Goal: Task Accomplishment & Management: Manage account settings

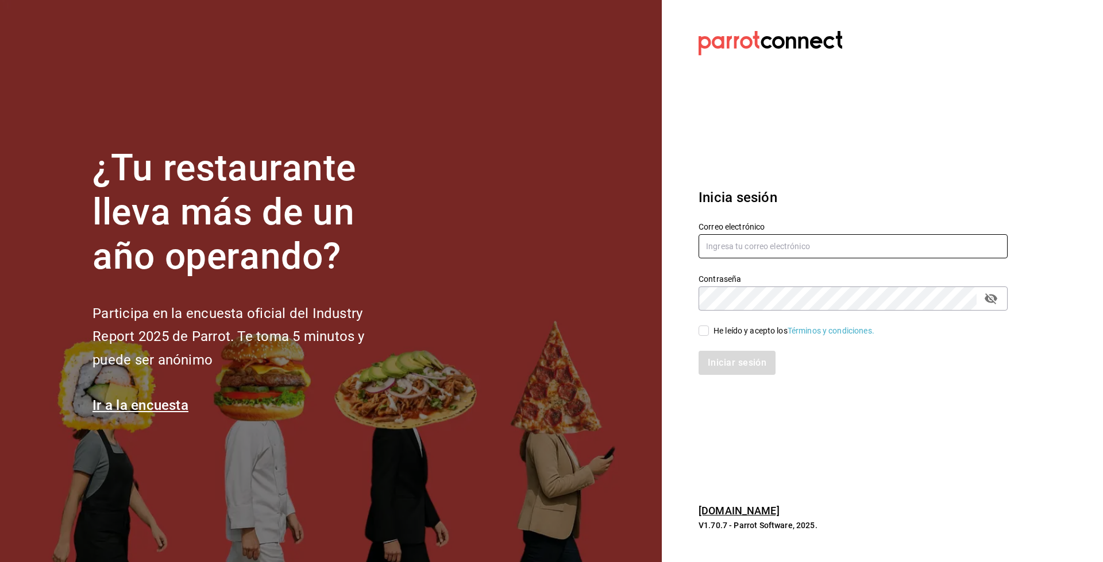
click at [847, 244] on input "text" at bounding box center [852, 246] width 309 height 24
type input "enrique.perez@cvomx.com"
click at [718, 330] on div "He leído y acepto los Términos y condiciones." at bounding box center [793, 331] width 161 height 12
click at [709, 330] on input "He leído y acepto los Términos y condiciones." at bounding box center [703, 331] width 10 height 10
checkbox input "true"
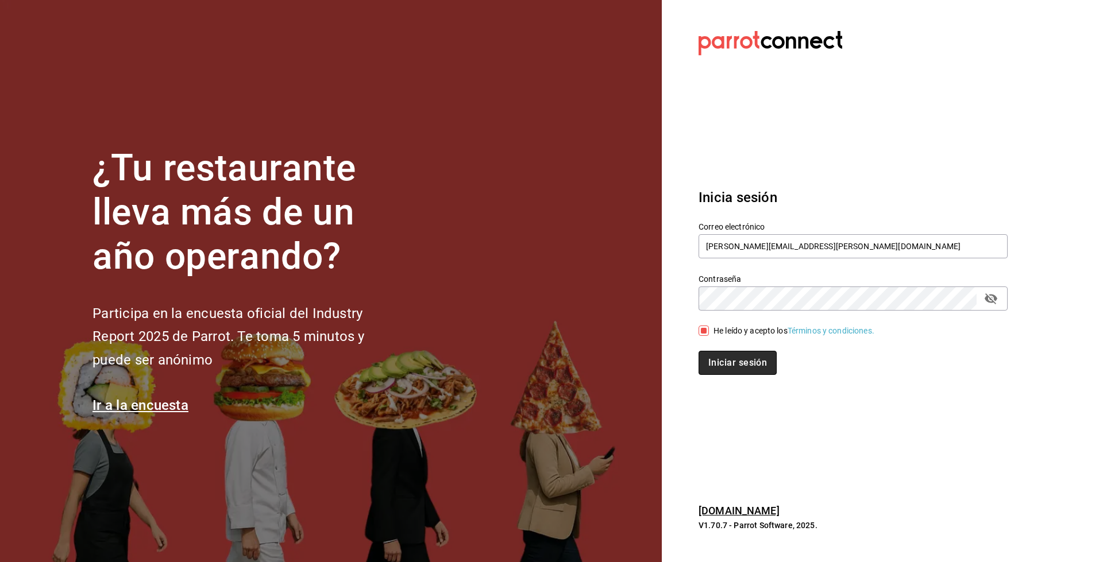
click at [719, 366] on button "Iniciar sesión" at bounding box center [737, 363] width 78 height 24
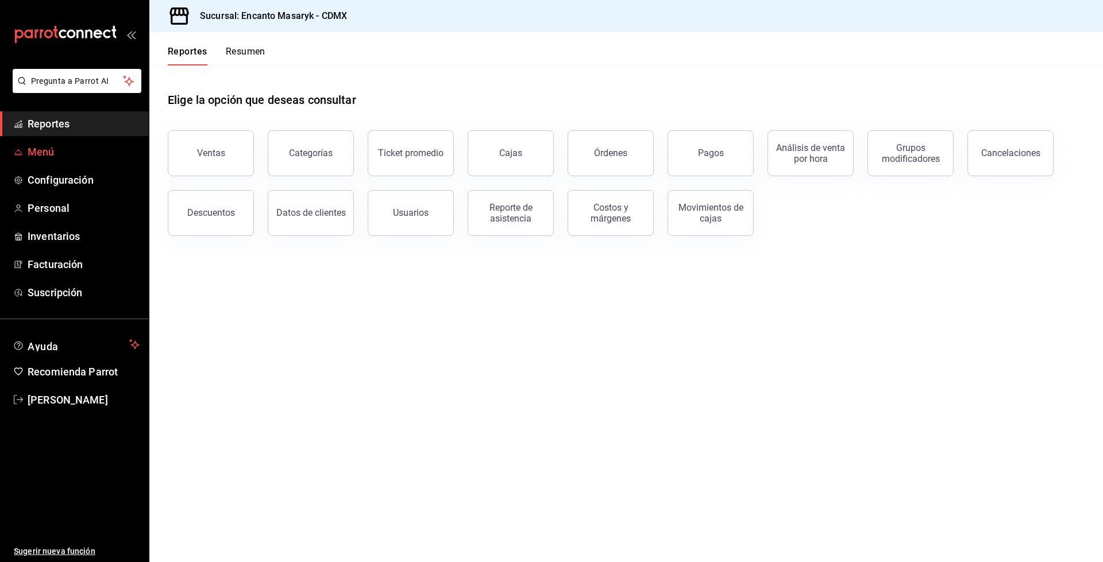
click at [42, 150] on span "Menú" at bounding box center [84, 152] width 112 height 16
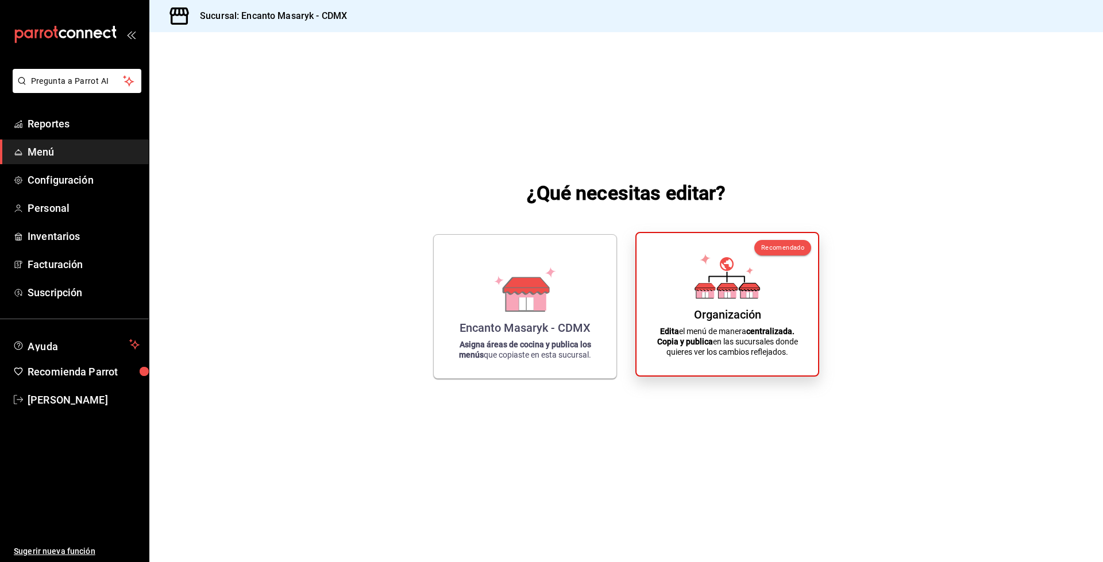
click at [727, 304] on div "Organización Edita el menú de manera centralizada. Copia y publica en las sucur…" at bounding box center [727, 304] width 154 height 124
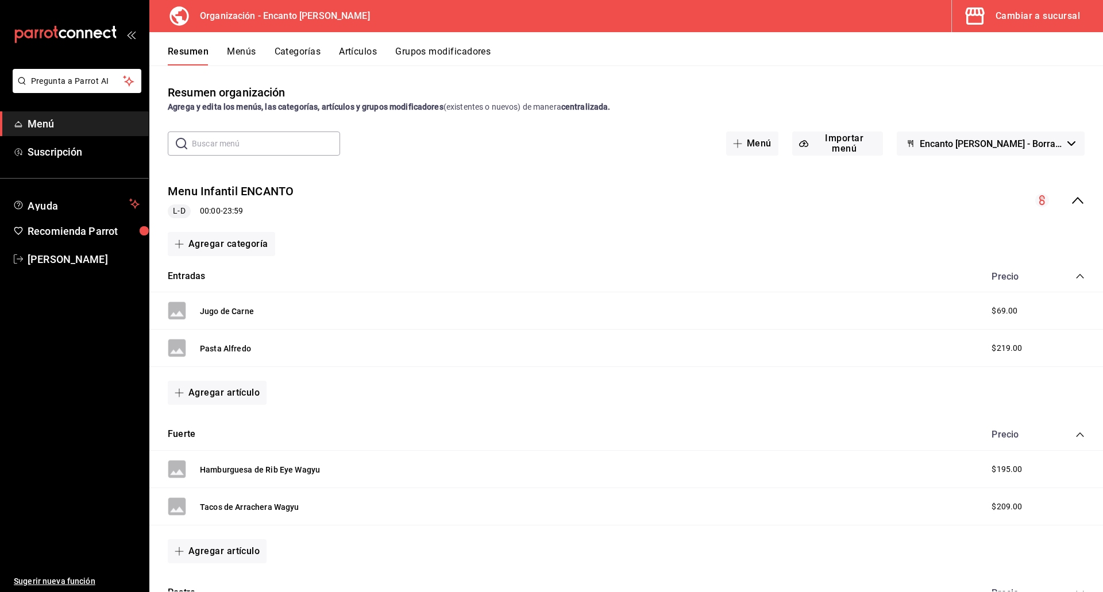
click at [244, 151] on input "text" at bounding box center [266, 143] width 148 height 23
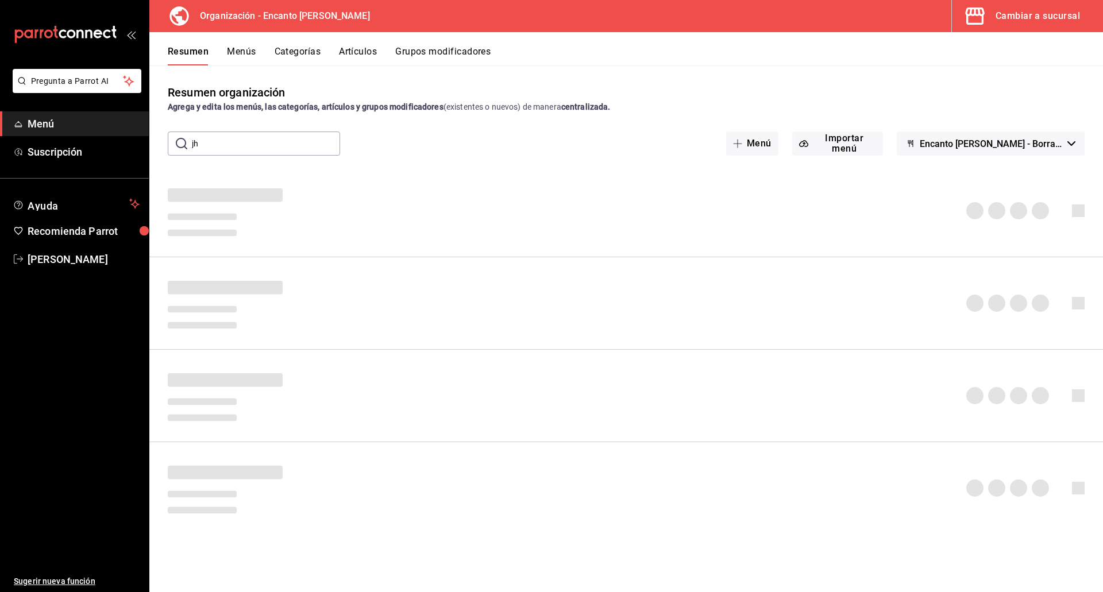
type input "j"
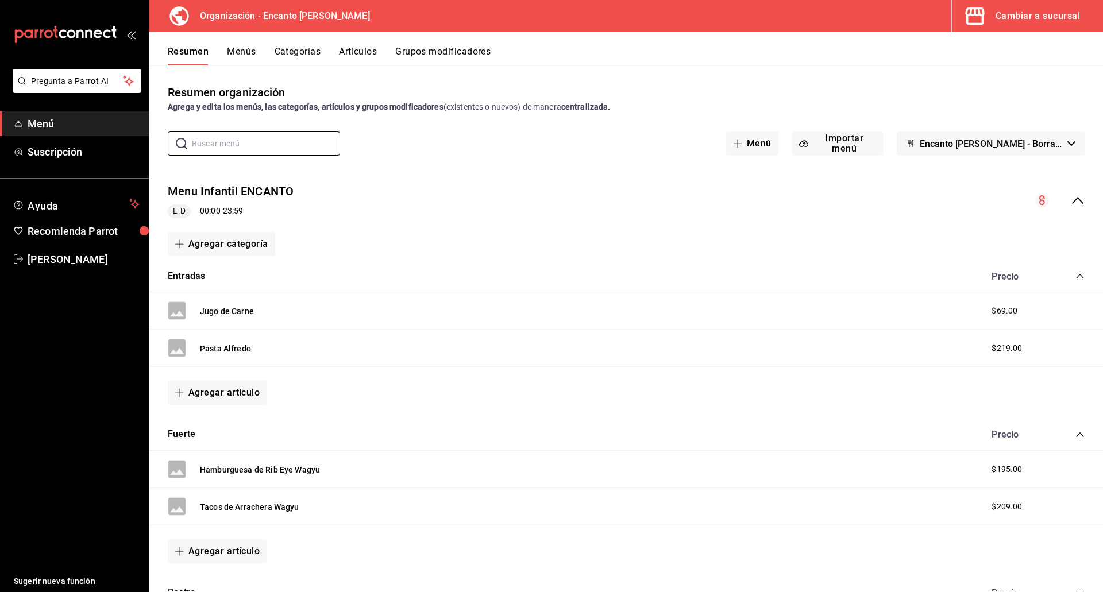
click at [366, 48] on button "Artículos" at bounding box center [358, 56] width 38 height 20
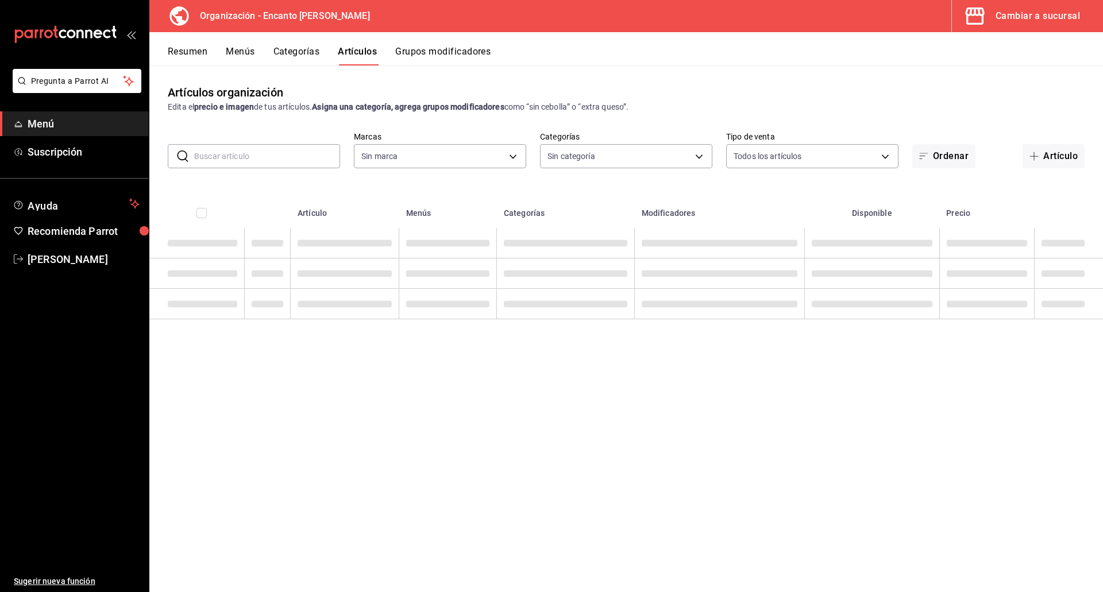
type input "c481bb78-10fa-47ce-ac99-feac7239b02e"
type input "af0f71b9-e690-4c36-babc-a28d233175f6,970f1ab8-06cc-45d6-871f-a230f7a04d7b,a03de…"
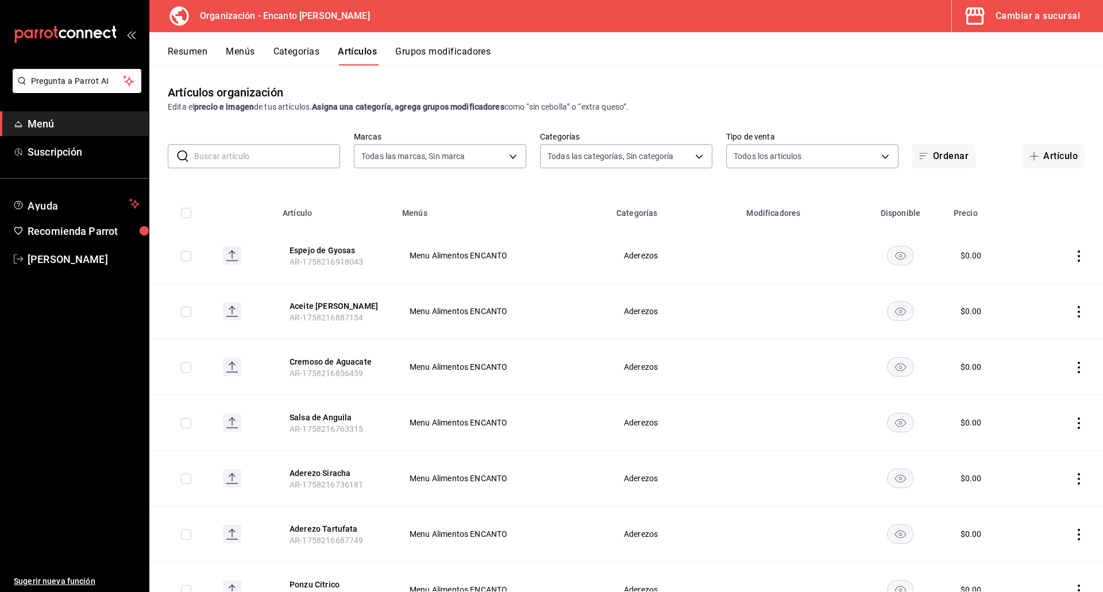
click at [258, 153] on input "text" at bounding box center [267, 156] width 146 height 23
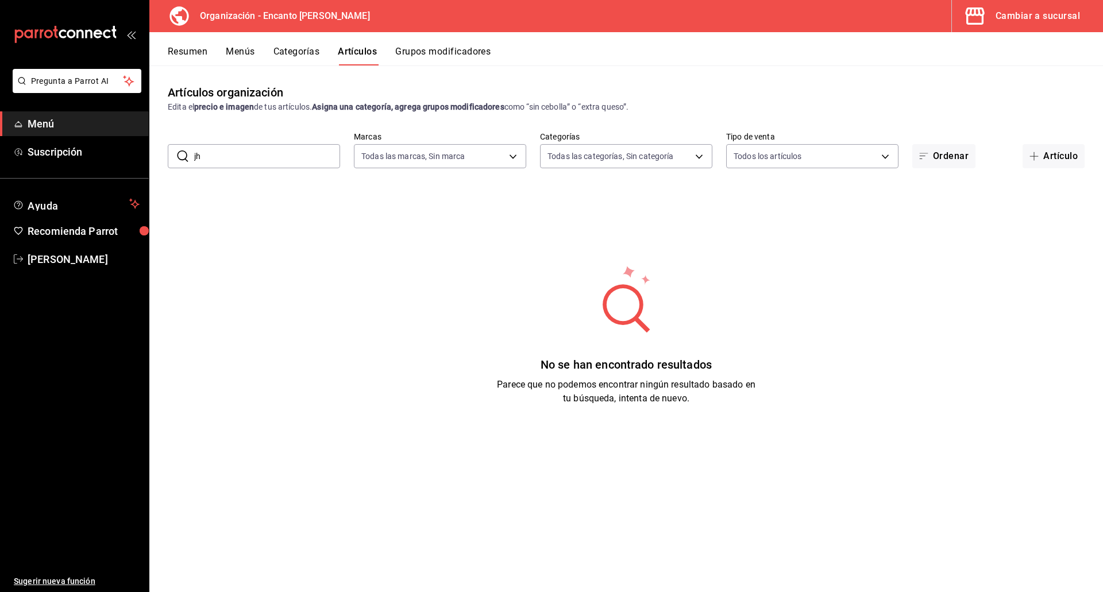
type input "j"
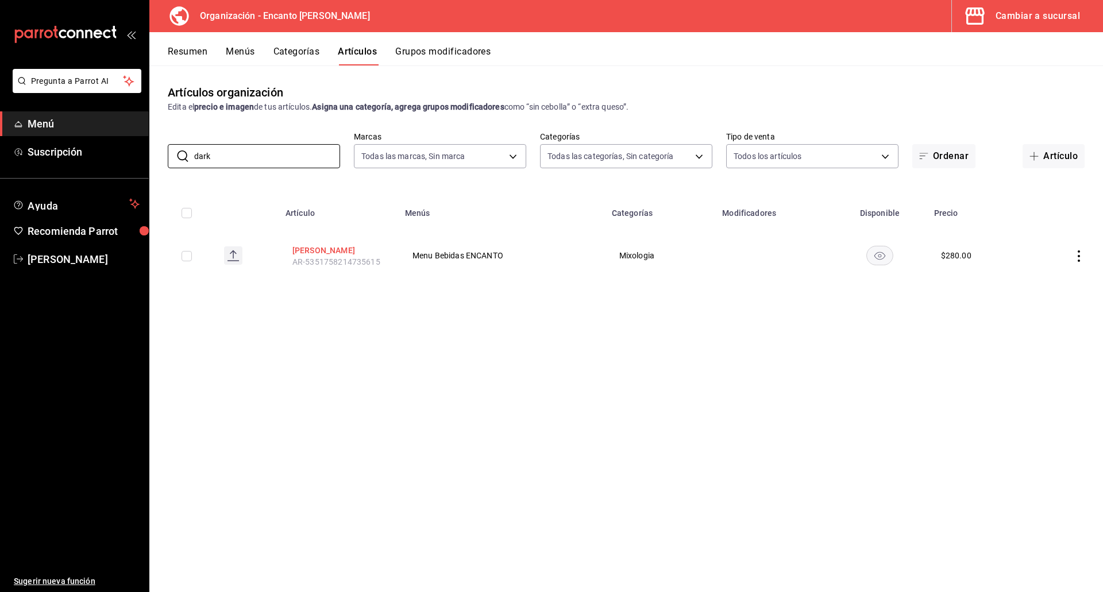
type input "dark"
click at [325, 250] on button "[PERSON_NAME]" at bounding box center [338, 250] width 92 height 11
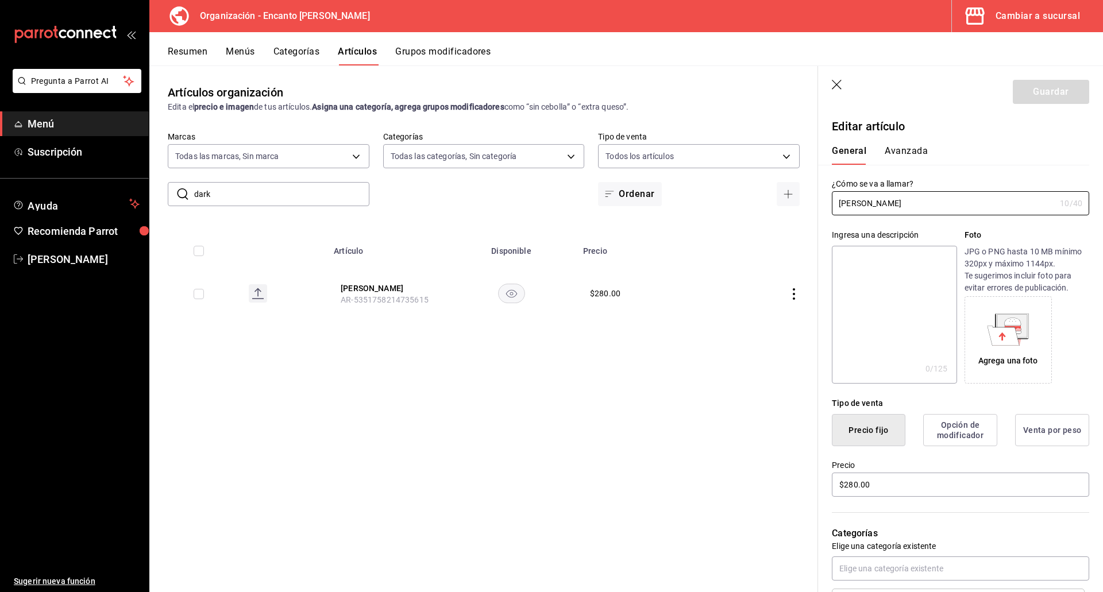
drag, startPoint x: 888, startPoint y: 203, endPoint x: 783, endPoint y: 219, distance: 106.2
click at [783, 219] on main "Artículos organización Edita el precio e imagen de tus artículos. Asigna una ca…" at bounding box center [625, 328] width 953 height 527
type input "Dark Macallan"
click at [1038, 96] on button "Guardar" at bounding box center [1051, 92] width 76 height 24
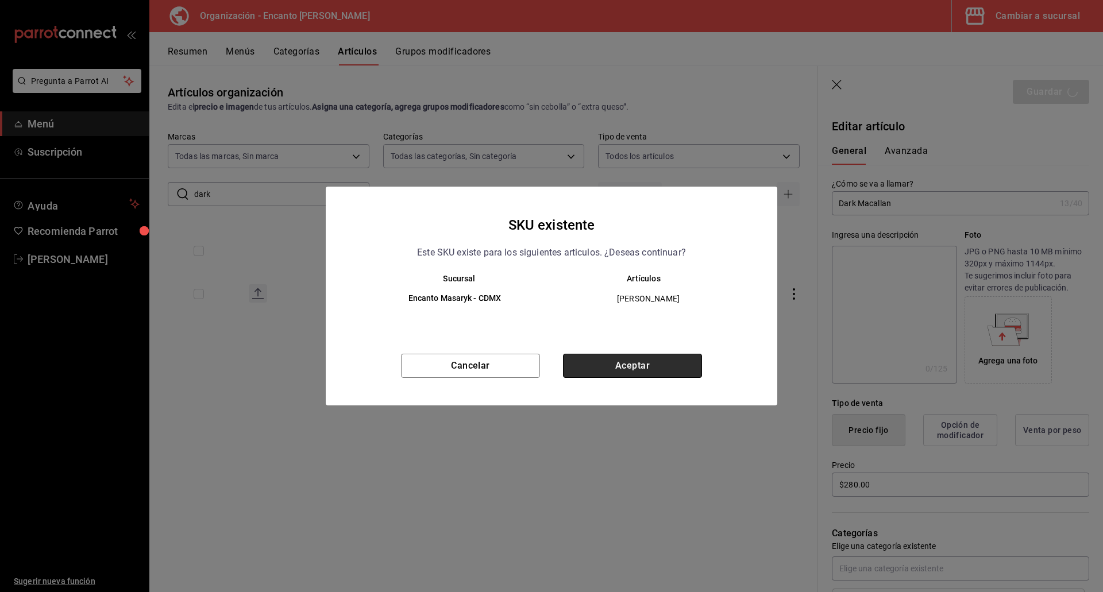
click at [651, 366] on button "Aceptar" at bounding box center [632, 366] width 139 height 24
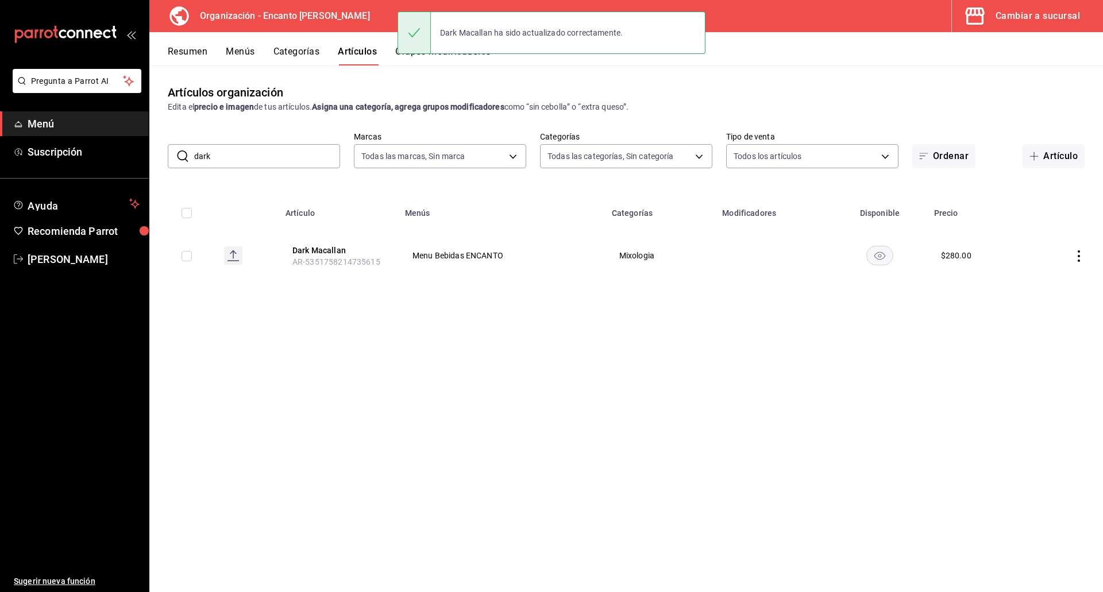
click at [203, 152] on input "dark" at bounding box center [267, 156] width 146 height 23
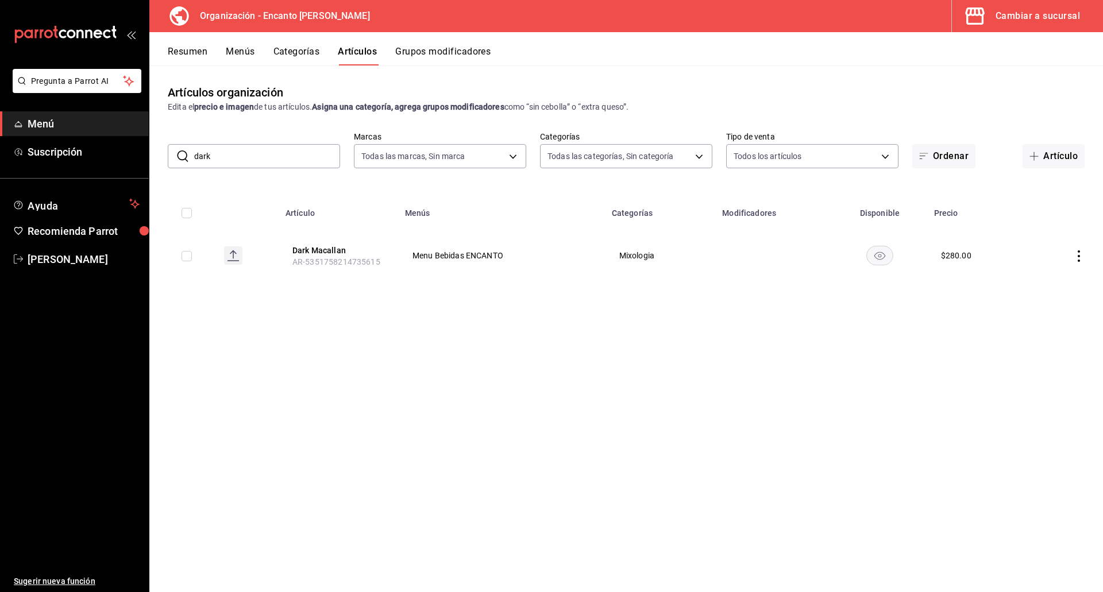
click at [203, 152] on input "dark" at bounding box center [267, 156] width 146 height 23
type input "branzino"
click at [317, 251] on button "Branzino Al Eneldo" at bounding box center [326, 250] width 92 height 11
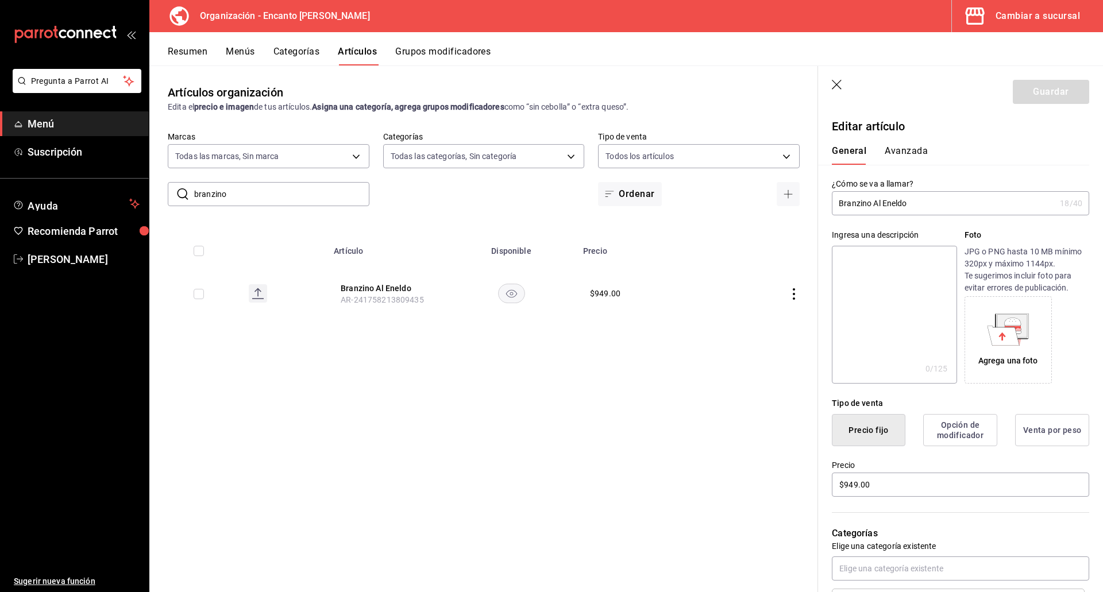
click at [863, 203] on input "Branzino Al Eneldo" at bounding box center [943, 203] width 223 height 23
type input "Besugo al Eneldo"
click at [1041, 91] on button "Guardar" at bounding box center [1051, 92] width 76 height 24
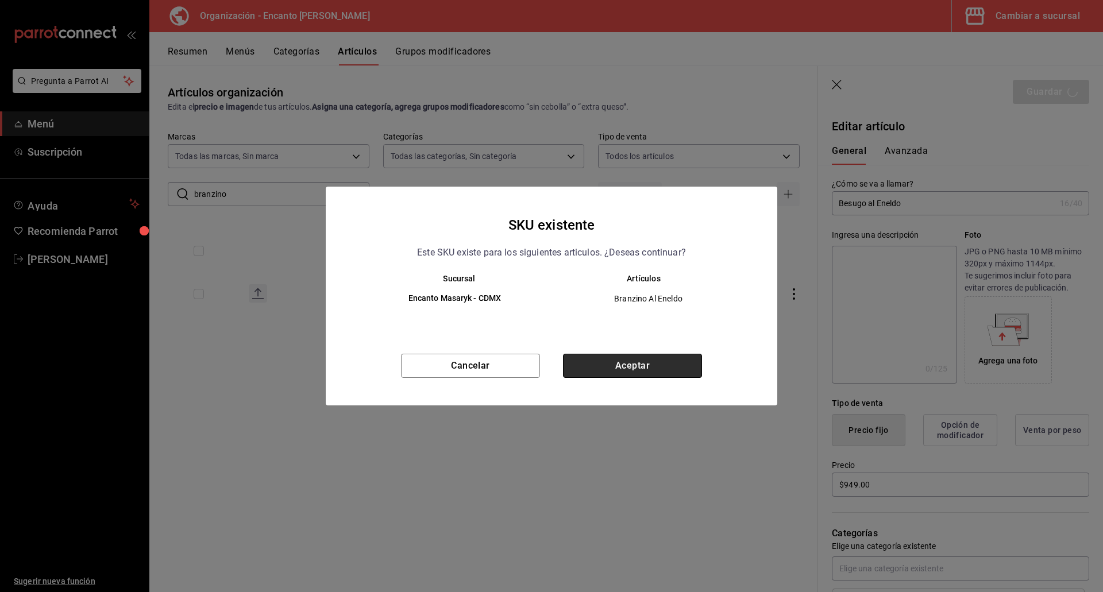
click at [666, 364] on button "Aceptar" at bounding box center [632, 366] width 139 height 24
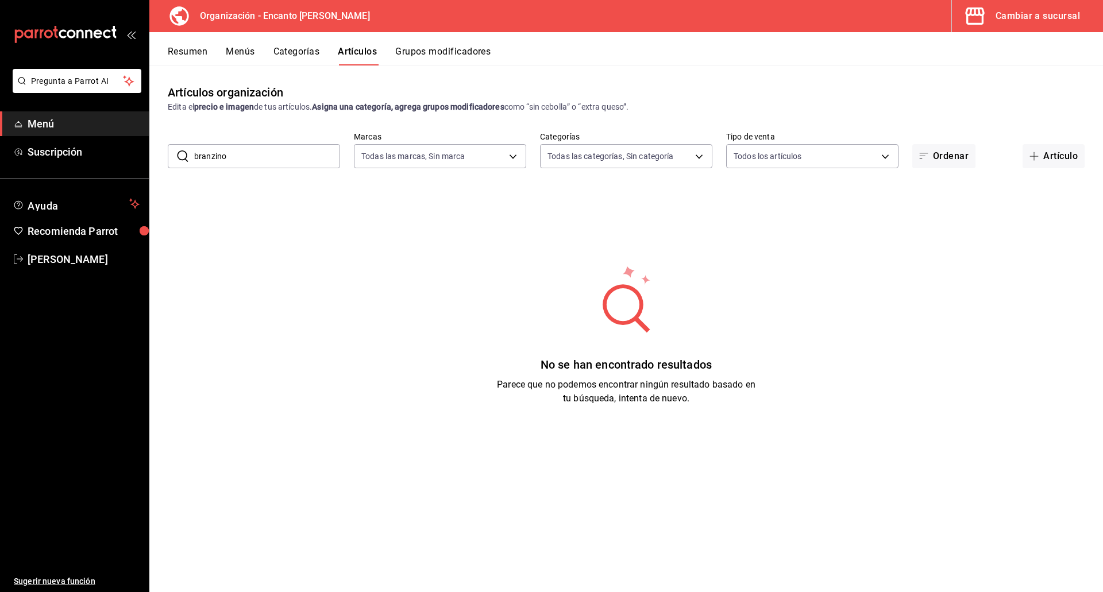
click at [287, 161] on input "branzino" at bounding box center [267, 156] width 146 height 23
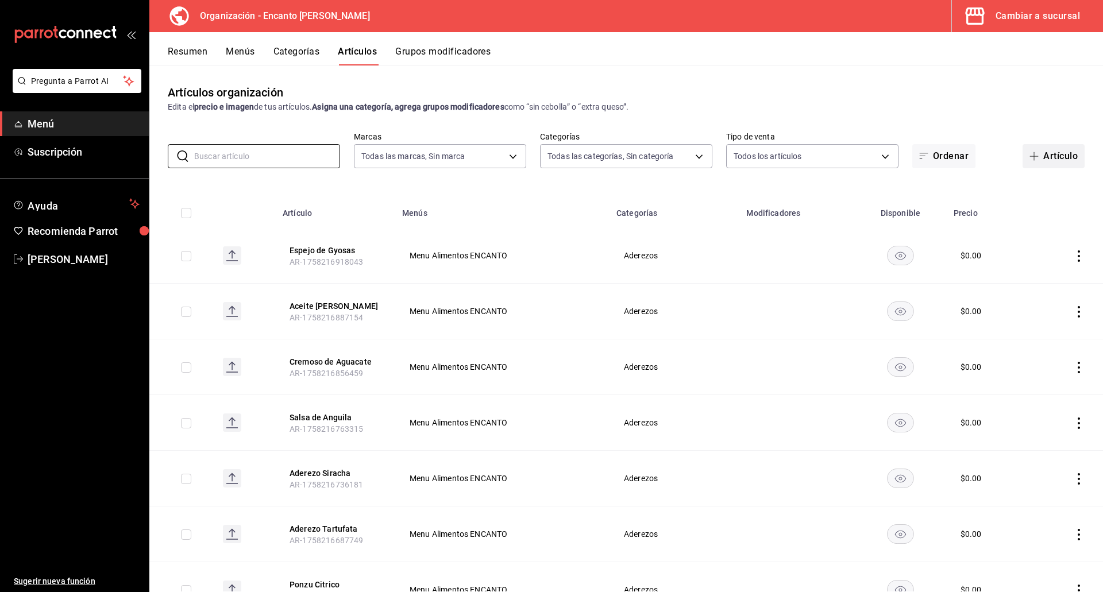
click at [1042, 160] on button "Artículo" at bounding box center [1053, 156] width 62 height 24
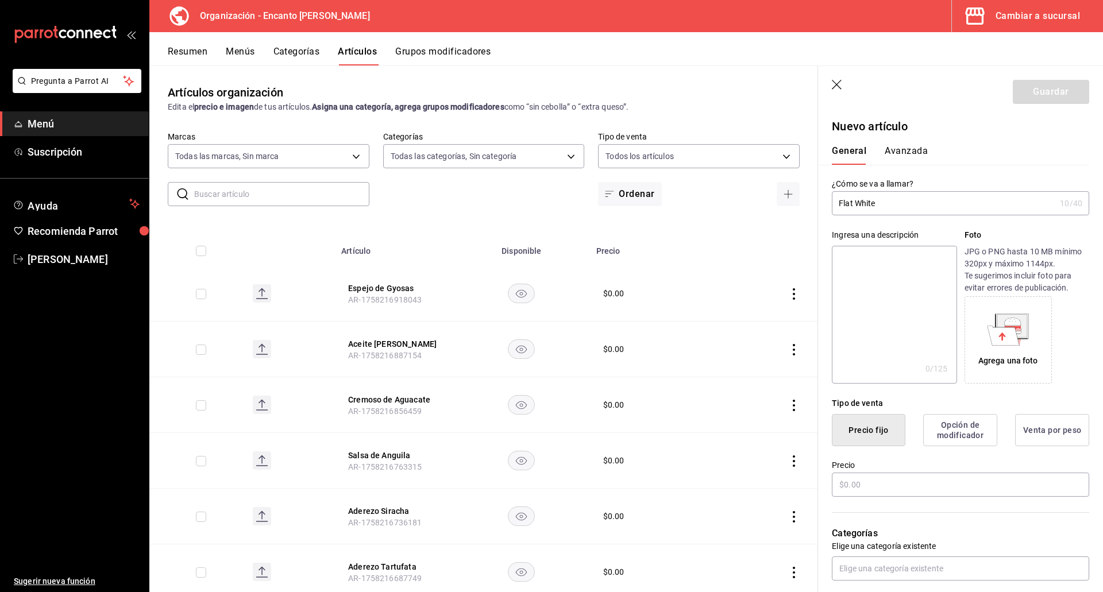
type input "Flat White"
click at [891, 485] on input "text" at bounding box center [960, 485] width 257 height 24
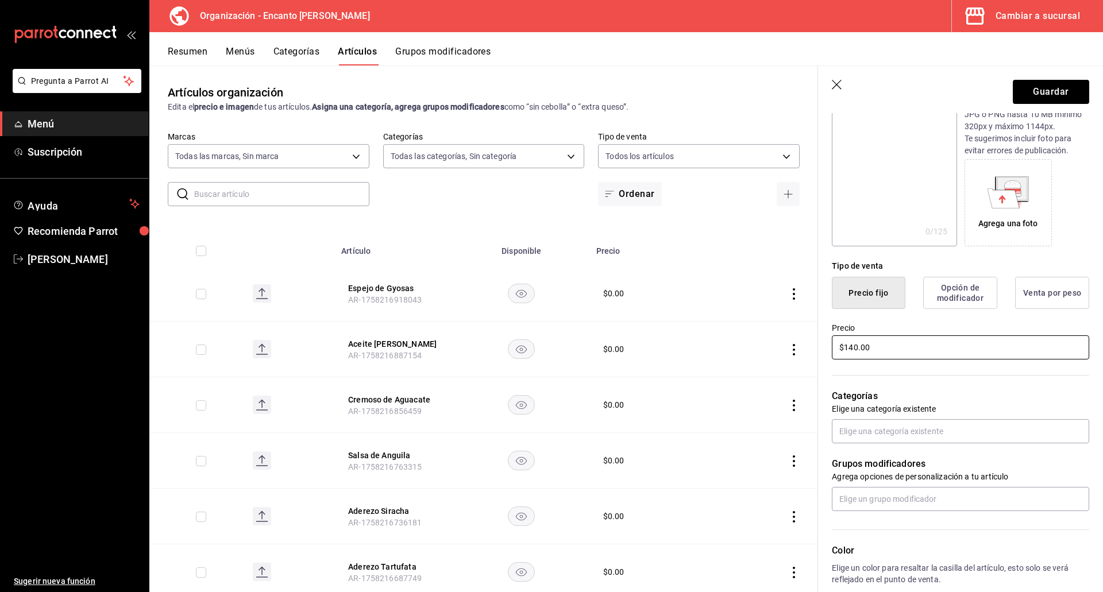
scroll to position [138, 0]
type input "$140.00"
click at [883, 428] on input "text" at bounding box center [960, 431] width 257 height 24
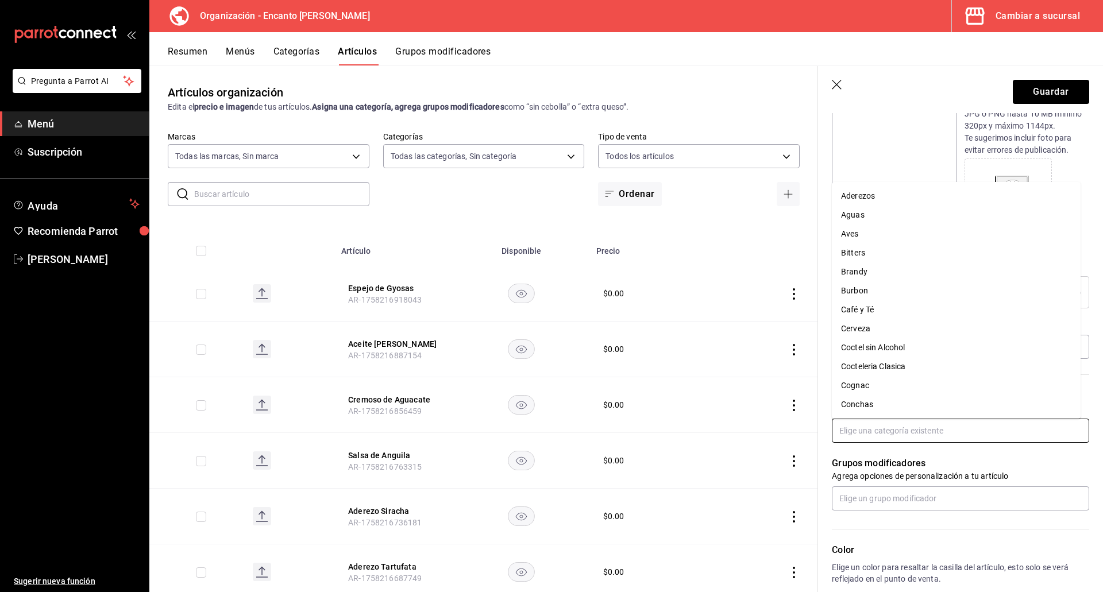
click at [872, 301] on li "Café y Té" at bounding box center [956, 309] width 249 height 19
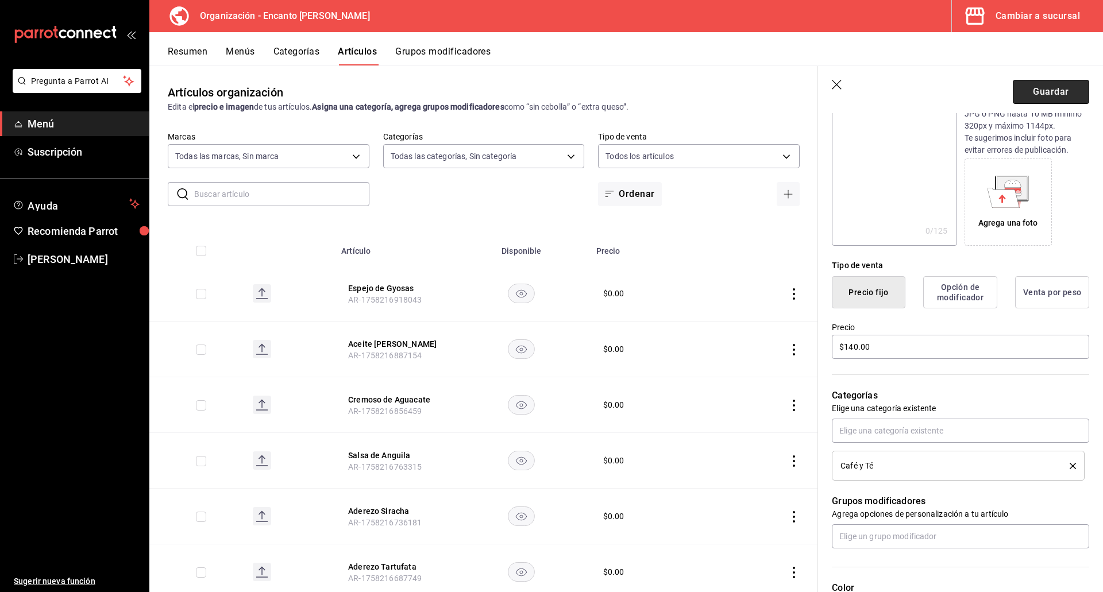
click at [1047, 96] on button "Guardar" at bounding box center [1051, 92] width 76 height 24
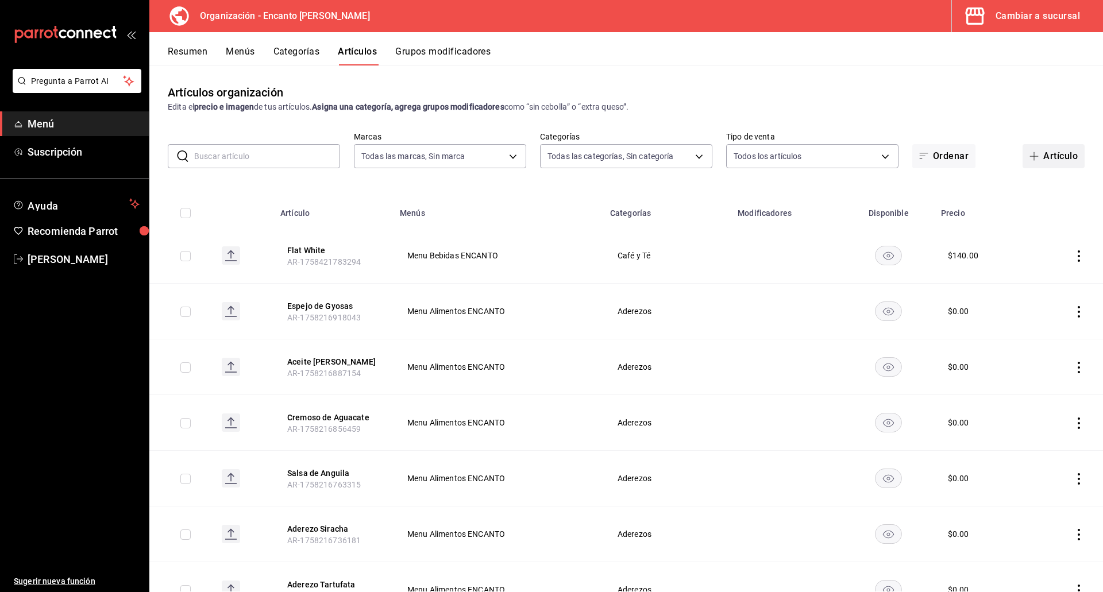
click at [1034, 152] on button "Artículo" at bounding box center [1053, 156] width 62 height 24
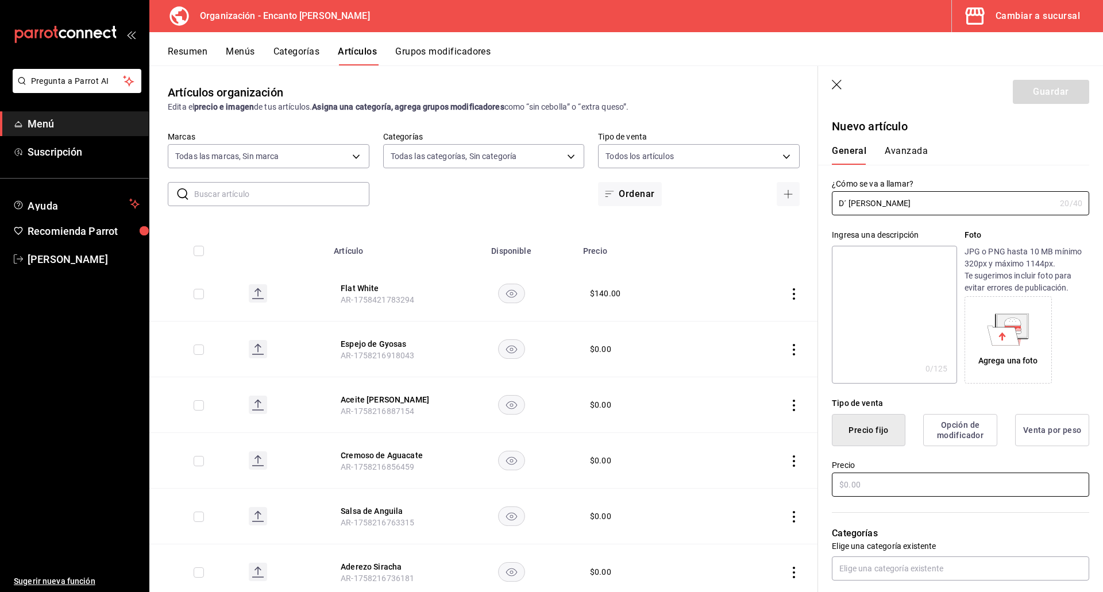
click at [895, 482] on input "text" at bounding box center [960, 485] width 257 height 24
click at [948, 208] on input "D´ [PERSON_NAME]" at bounding box center [943, 203] width 223 height 23
drag, startPoint x: 942, startPoint y: 204, endPoint x: 787, endPoint y: 199, distance: 155.2
click at [787, 199] on main "Artículos organización Edita el precio e imagen de tus artículos. Asigna una ca…" at bounding box center [625, 328] width 953 height 527
type input "D´ [PERSON_NAME] Xtabentún Bot"
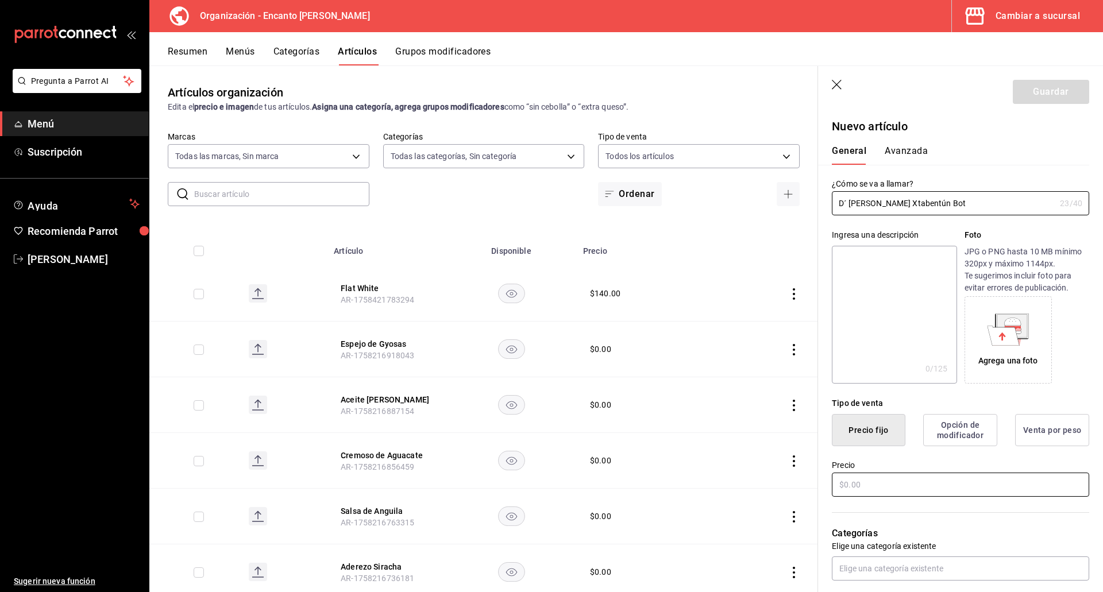
click at [886, 484] on input "text" at bounding box center [960, 485] width 257 height 24
type input "$4080.00"
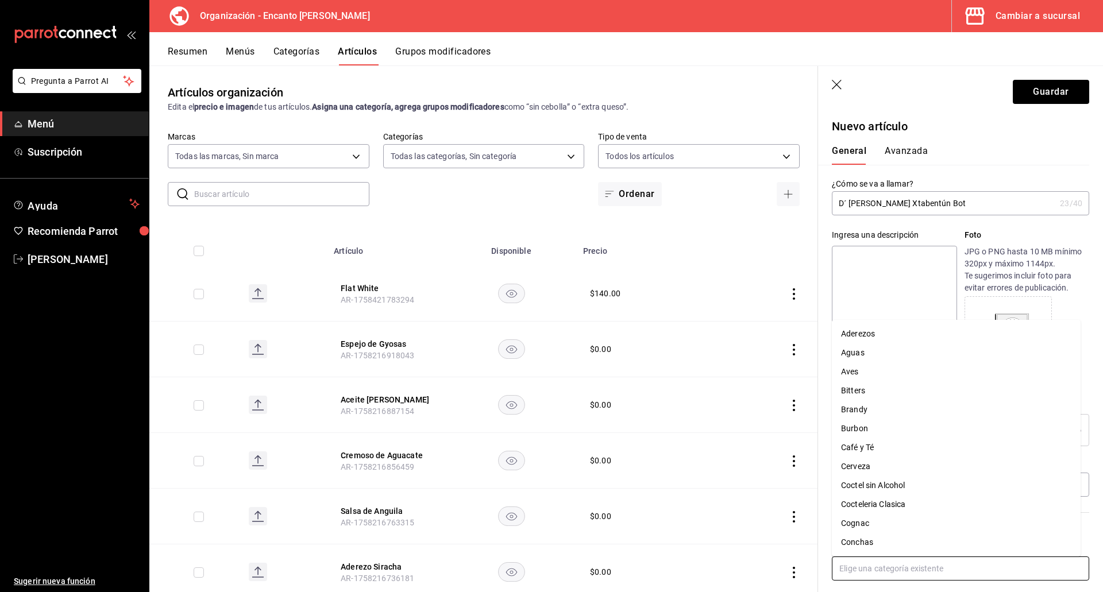
click at [910, 562] on input "text" at bounding box center [960, 569] width 257 height 24
type input "li"
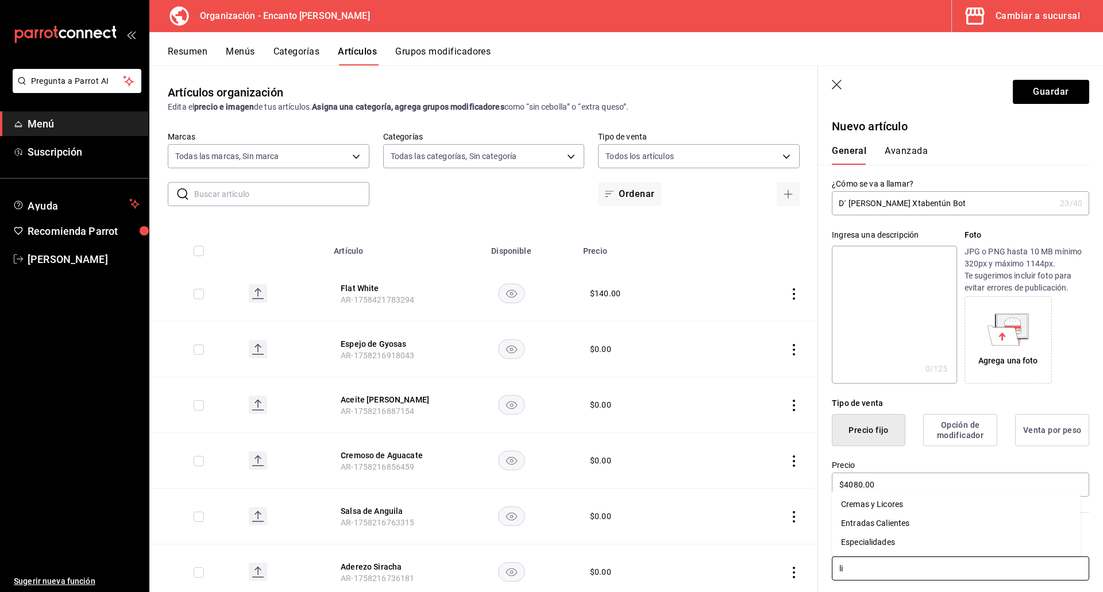
click at [902, 505] on li "Cremas y Licores" at bounding box center [956, 504] width 249 height 19
click at [1049, 91] on button "Guardar" at bounding box center [1051, 92] width 76 height 24
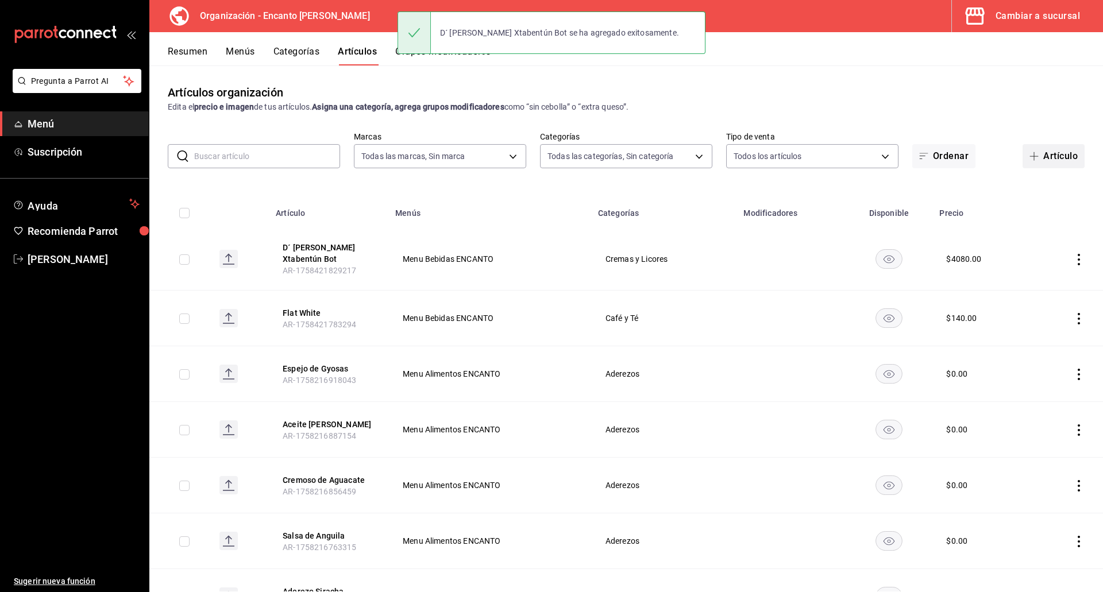
click at [1043, 159] on button "Artículo" at bounding box center [1053, 156] width 62 height 24
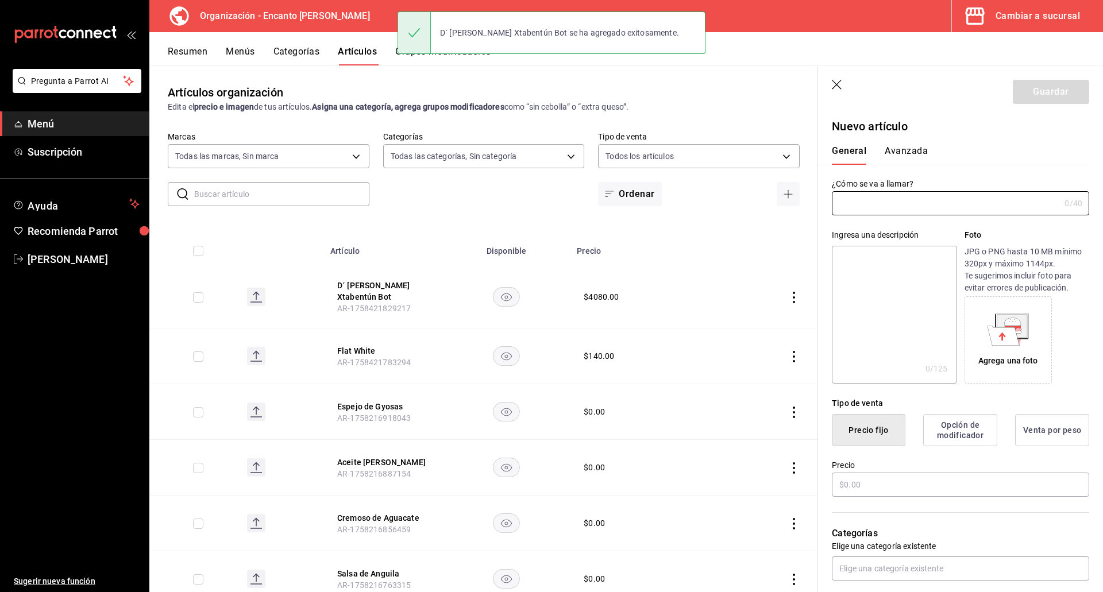
type input "AR-1758421891677"
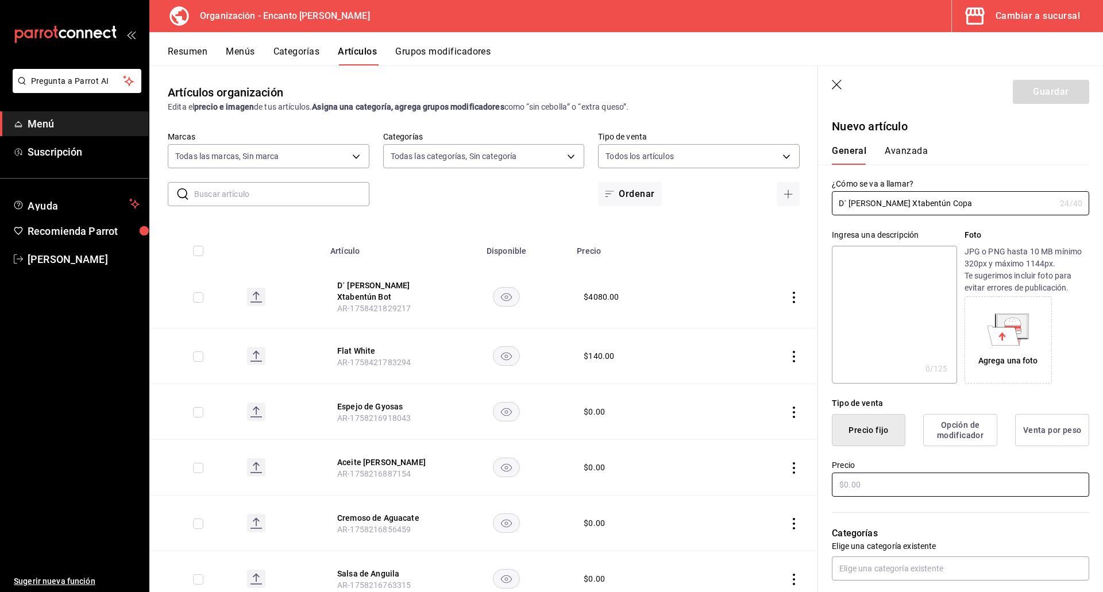
type input "D´ [PERSON_NAME] Xtabentún Copa"
click at [902, 485] on input "text" at bounding box center [960, 485] width 257 height 24
type input "$340.00"
click at [918, 562] on input "text" at bounding box center [960, 569] width 257 height 24
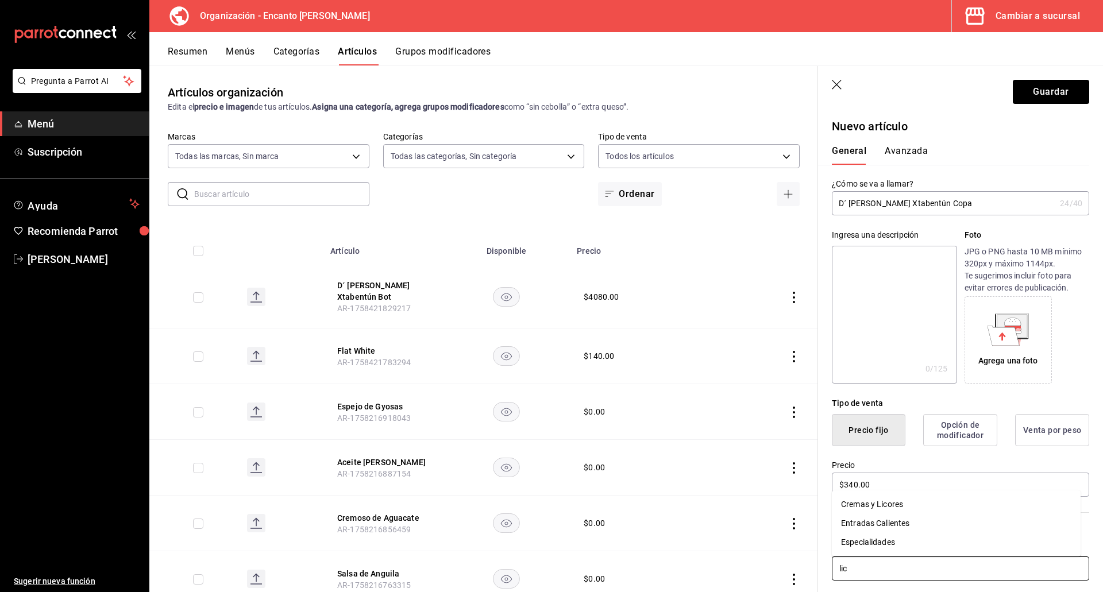
type input "lico"
click at [894, 539] on li "Cremas y Licores" at bounding box center [956, 542] width 249 height 19
click at [1046, 93] on button "Guardar" at bounding box center [1051, 92] width 76 height 24
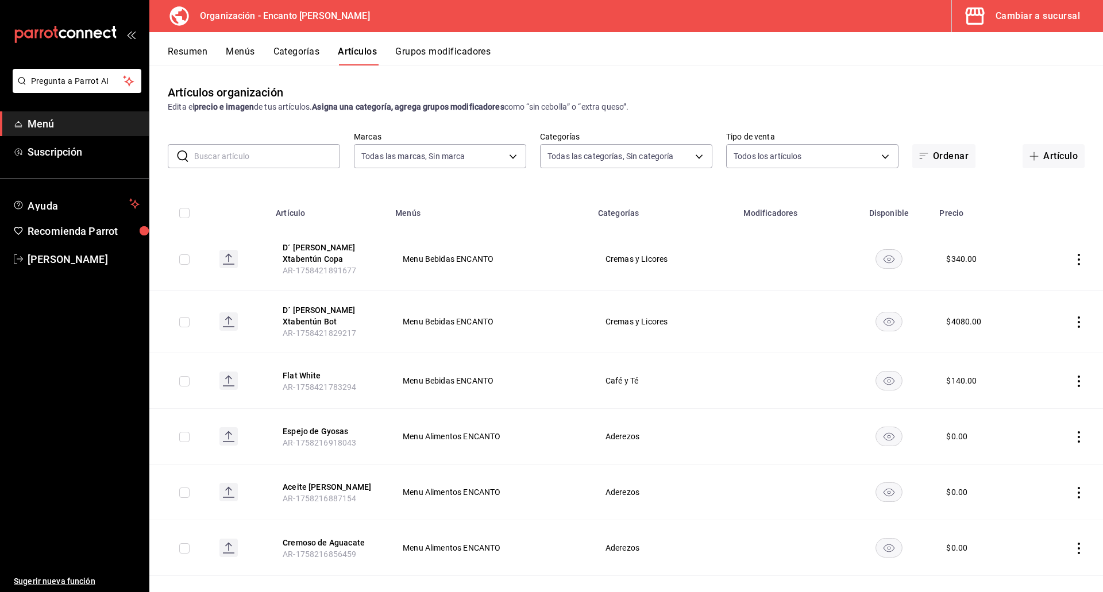
click at [195, 55] on button "Resumen" at bounding box center [188, 56] width 40 height 20
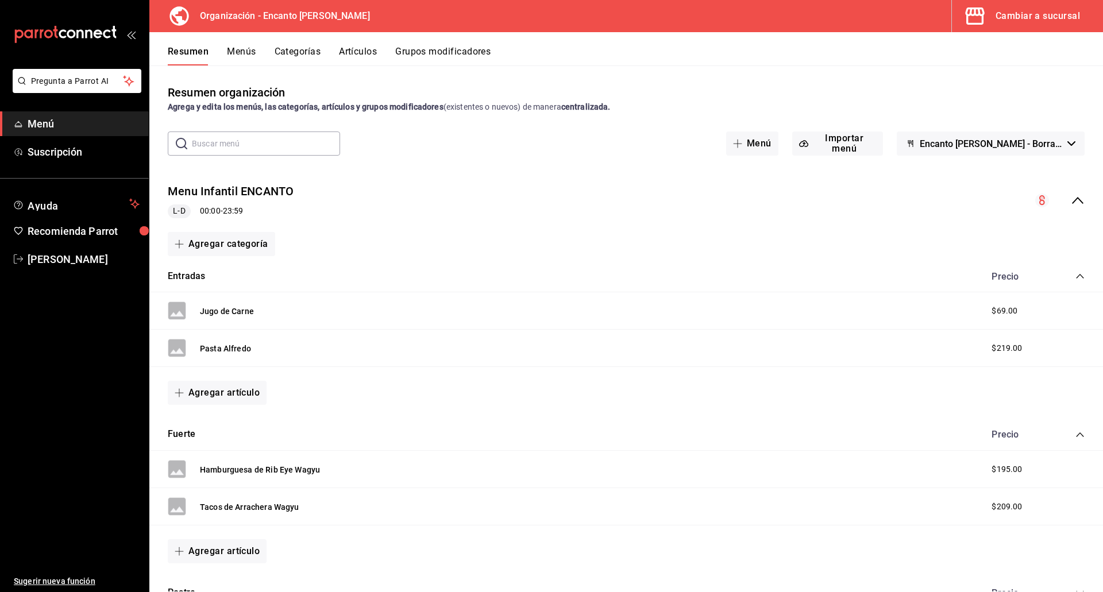
click at [1073, 202] on icon "collapse-menu-row" at bounding box center [1077, 200] width 11 height 7
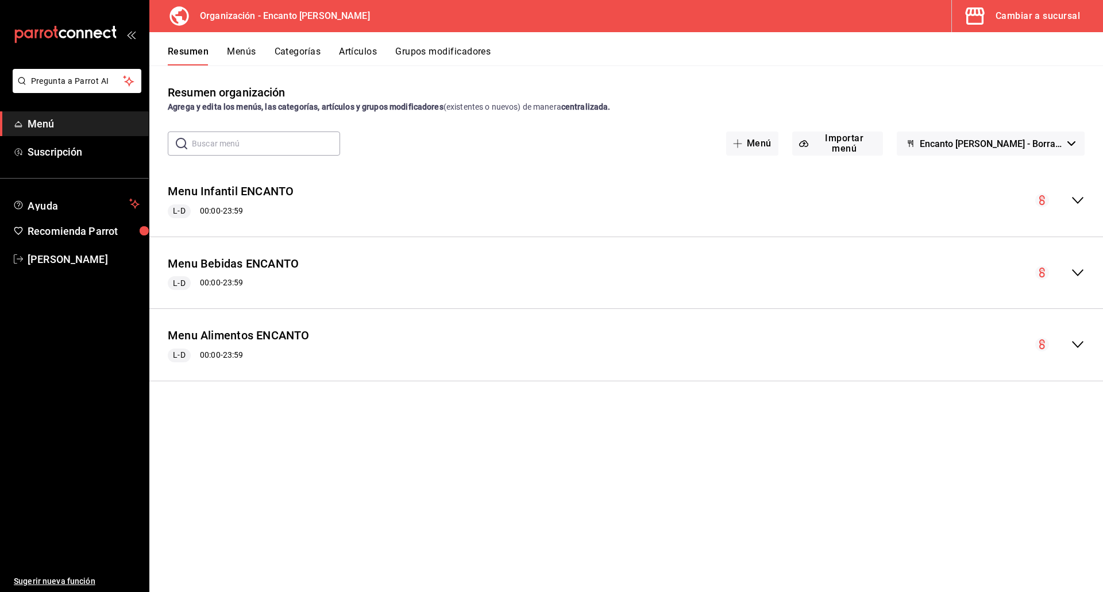
click at [1078, 275] on icon "collapse-menu-row" at bounding box center [1077, 272] width 11 height 7
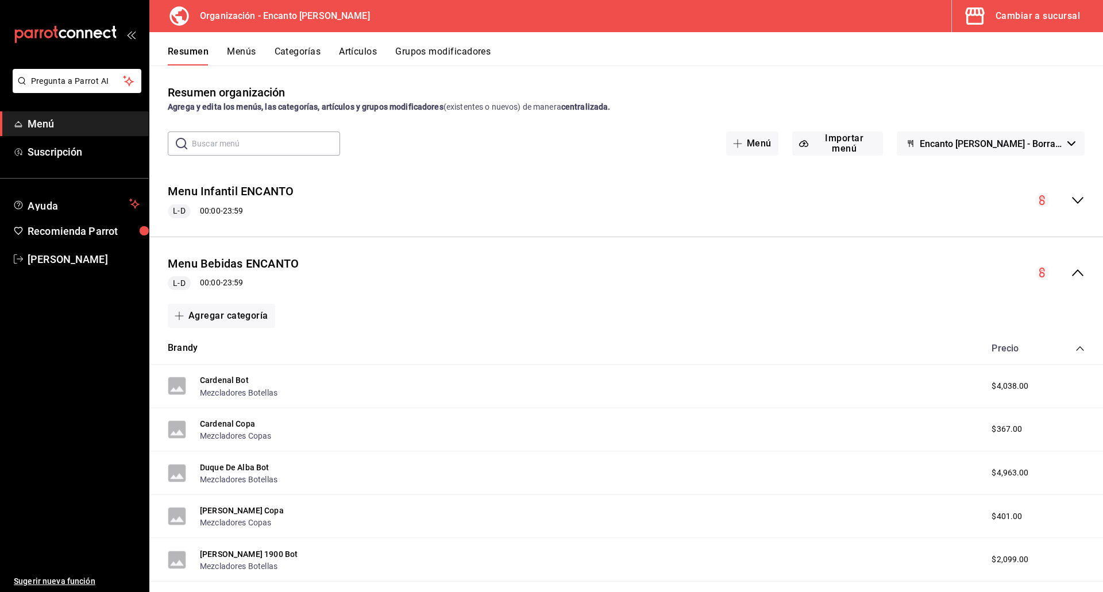
click at [1075, 347] on icon "collapse-category-row" at bounding box center [1079, 348] width 9 height 9
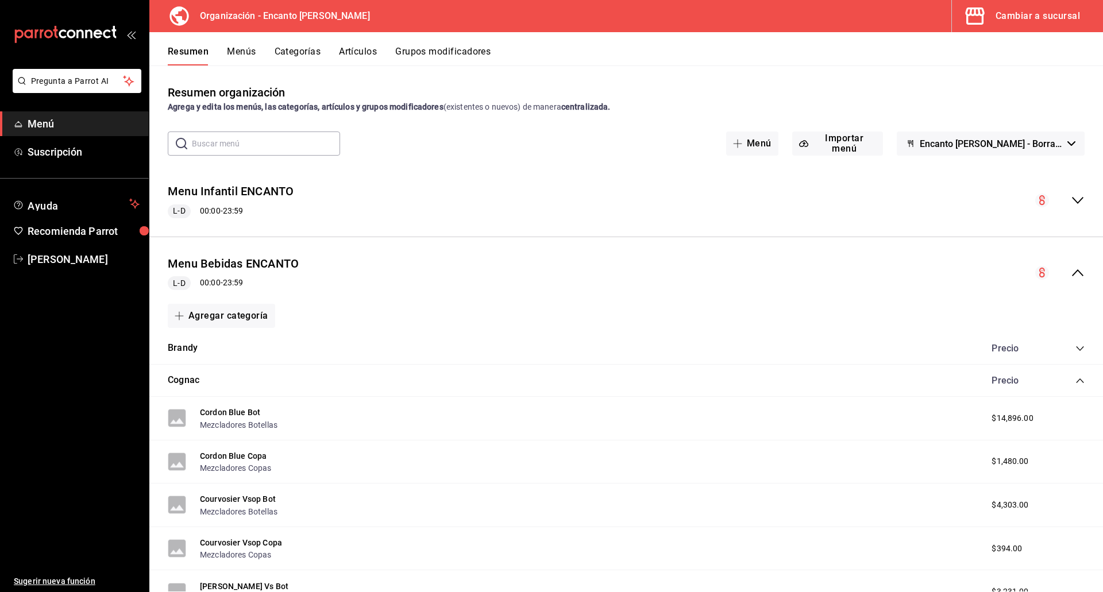
click at [1075, 385] on icon "collapse-category-row" at bounding box center [1079, 380] width 9 height 9
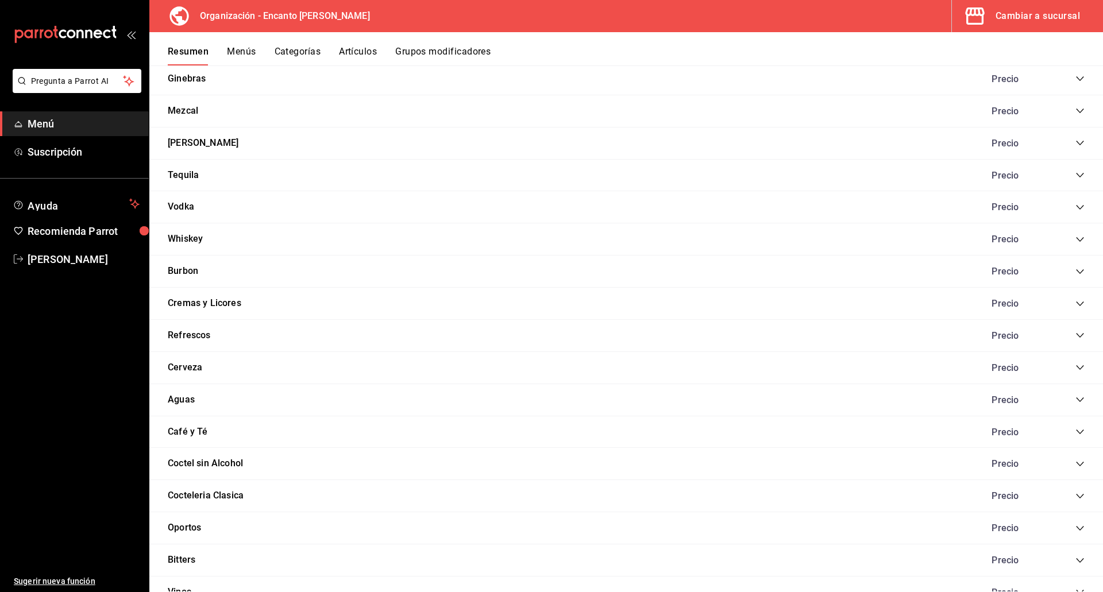
scroll to position [334, 0]
click at [1075, 396] on icon "collapse-category-row" at bounding box center [1079, 399] width 9 height 9
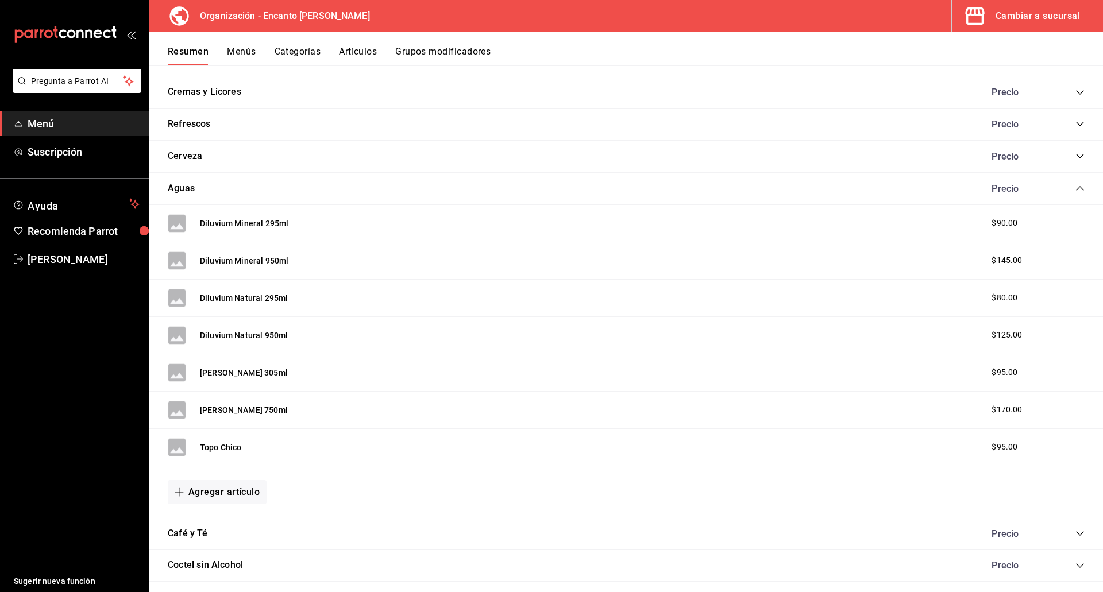
scroll to position [546, 0]
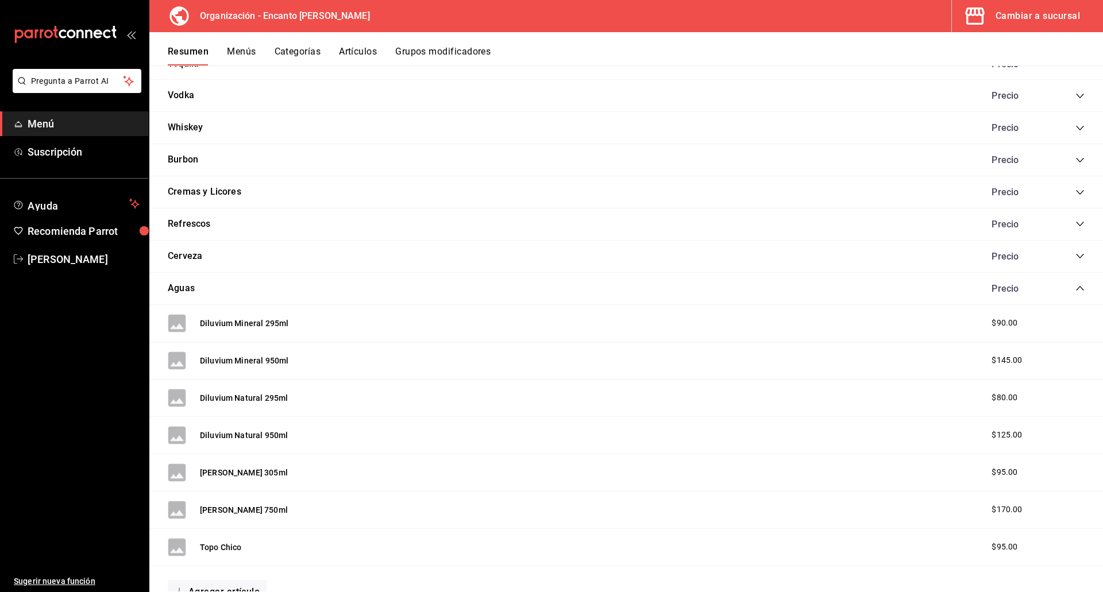
click at [1020, 420] on div "Diluvium Natural 950ml $125.00" at bounding box center [625, 435] width 953 height 37
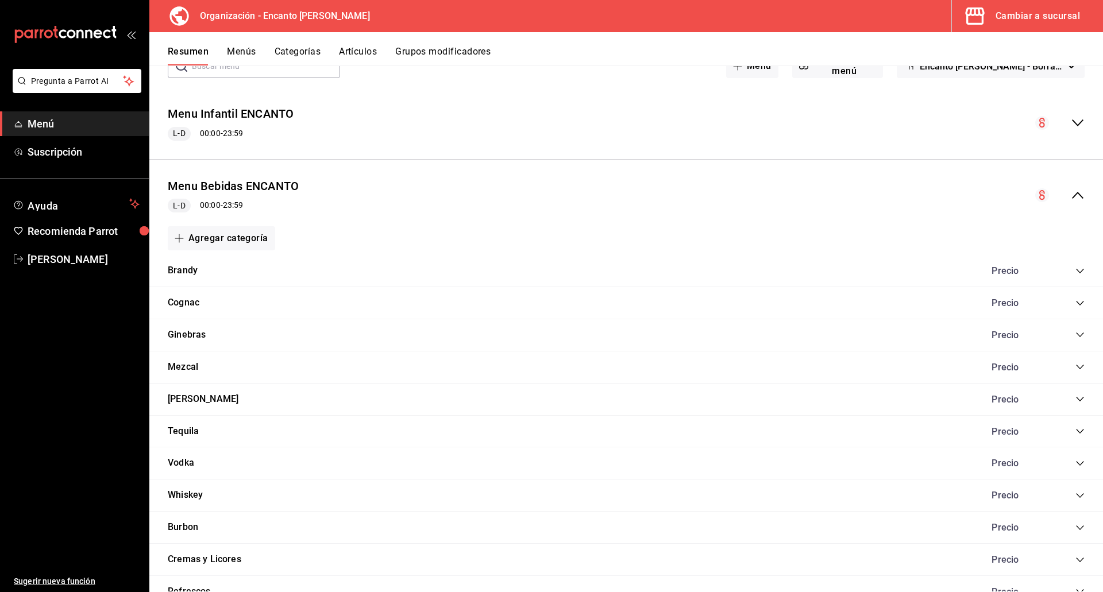
scroll to position [0, 0]
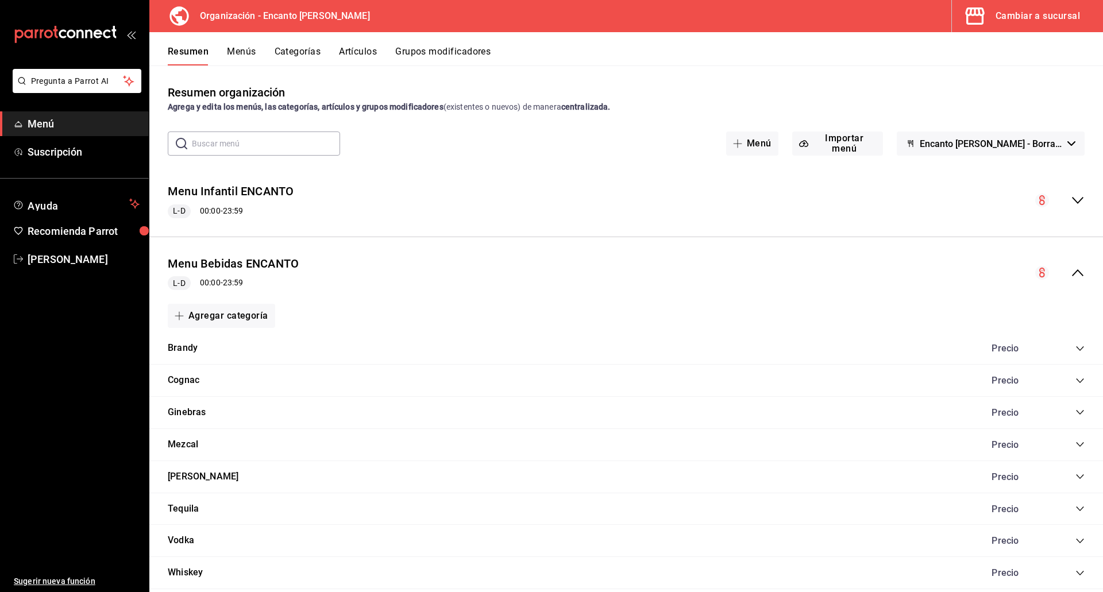
drag, startPoint x: 357, startPoint y: 42, endPoint x: 355, endPoint y: 52, distance: 10.5
click at [355, 52] on div "Resumen Menús Categorías Artículos Grupos modificadores" at bounding box center [625, 48] width 953 height 33
click at [355, 52] on button "Artículos" at bounding box center [358, 56] width 38 height 20
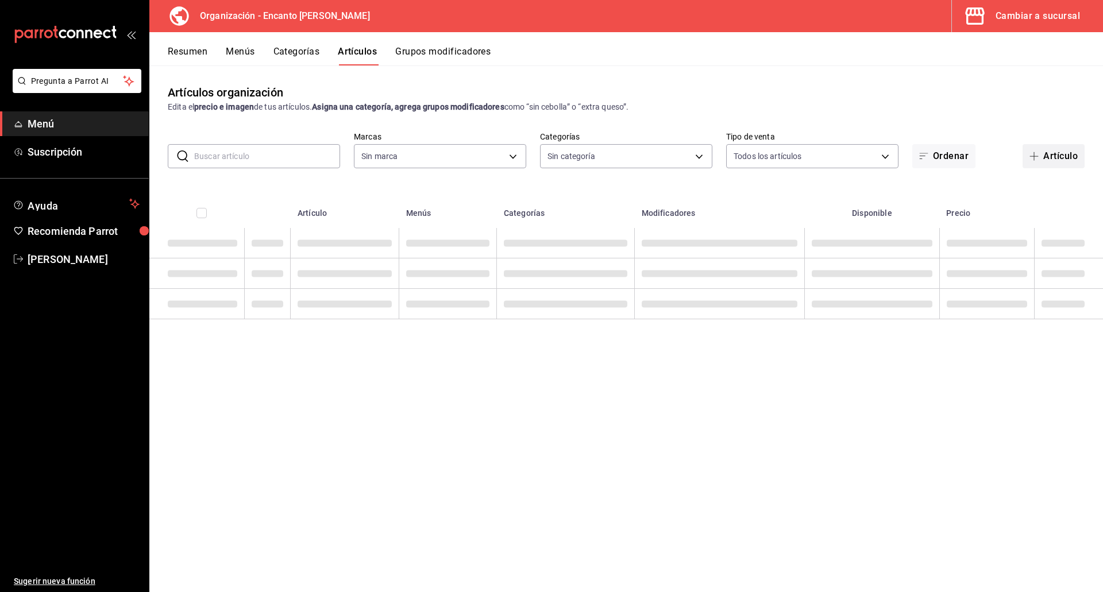
click at [1048, 152] on button "Artículo" at bounding box center [1053, 156] width 62 height 24
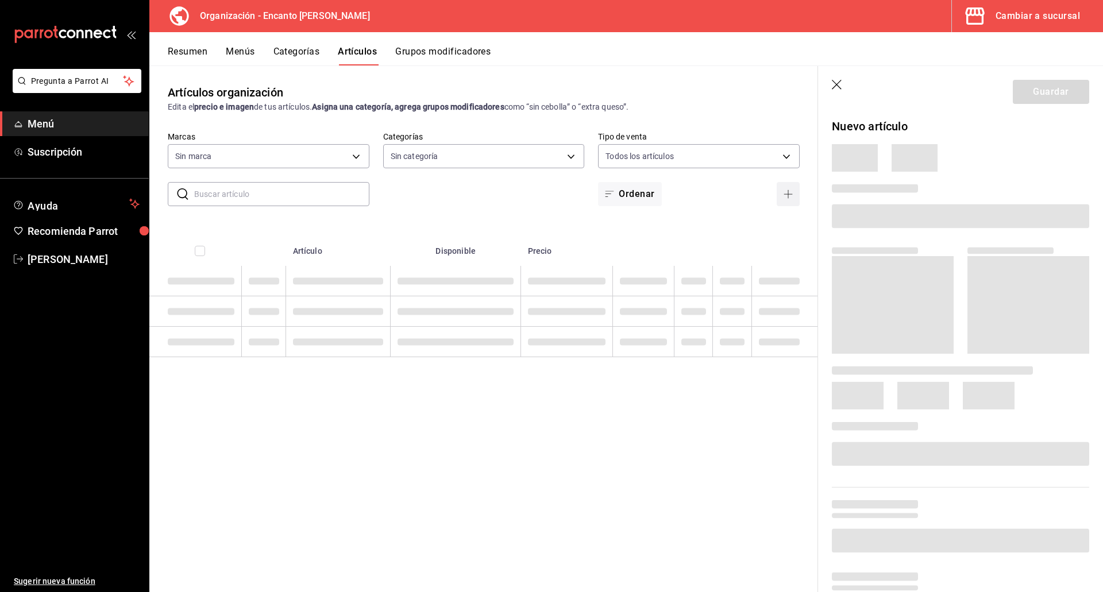
type input "af0f71b9-e690-4c36-babc-a28d233175f6,970f1ab8-06cc-45d6-871f-a230f7a04d7b,a03de…"
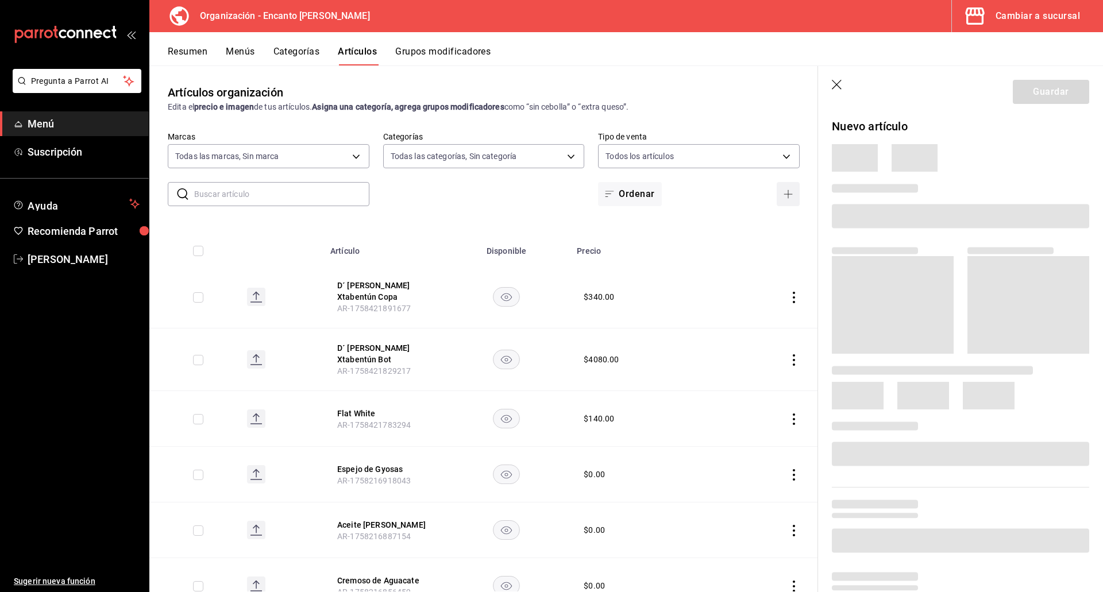
type input "c481bb78-10fa-47ce-ac99-feac7239b02e"
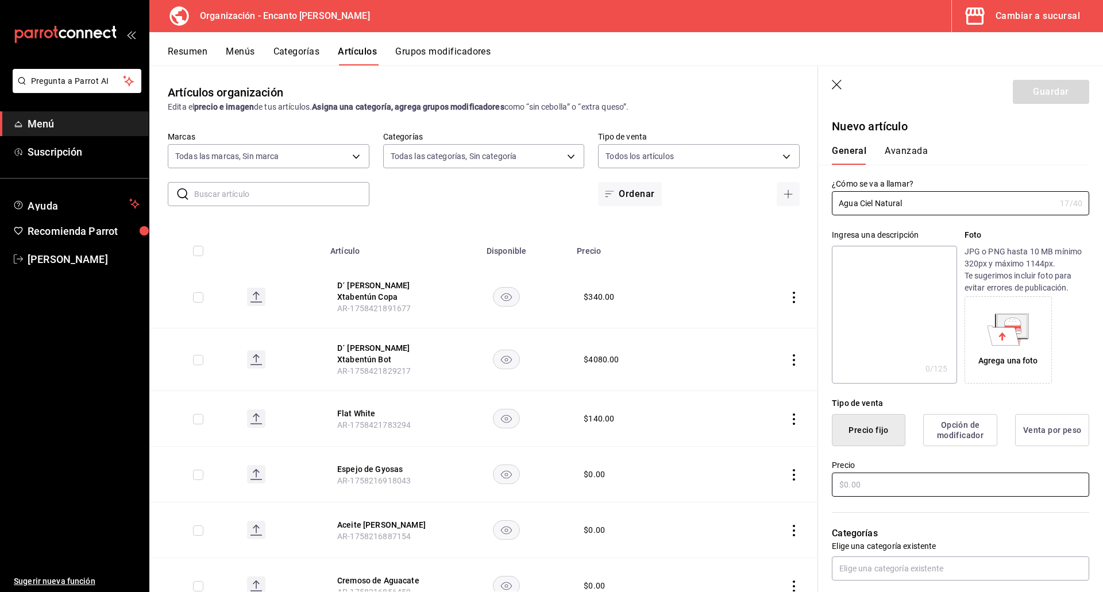
type input "Agua Ciel Natural"
click at [902, 484] on input "text" at bounding box center [960, 485] width 257 height 24
type input "$75.00"
click at [897, 562] on input "text" at bounding box center [960, 569] width 257 height 24
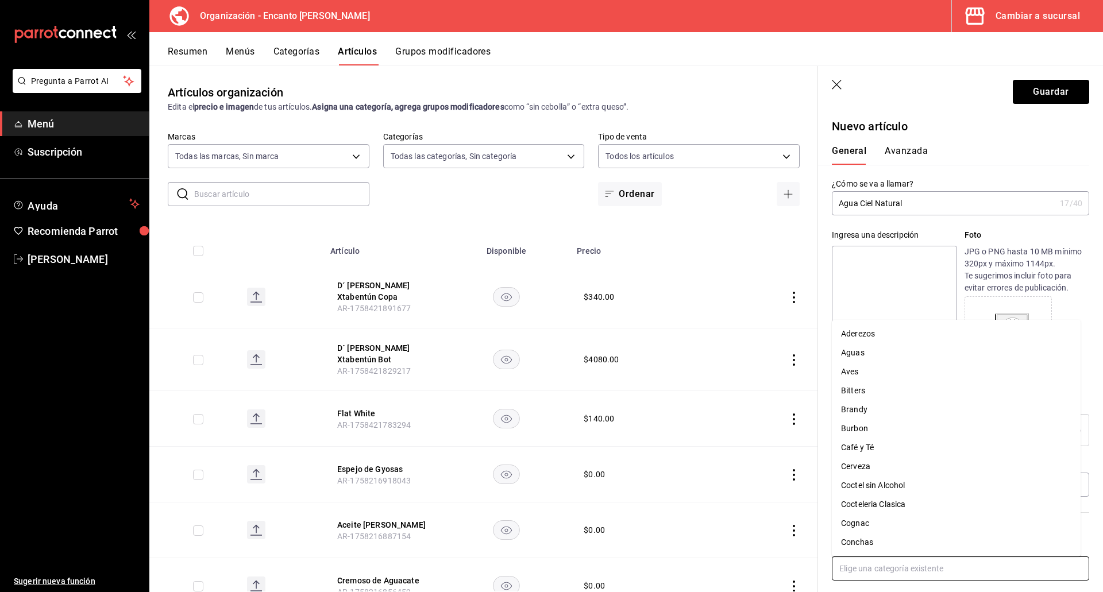
click at [863, 351] on li "Aguas" at bounding box center [956, 352] width 249 height 19
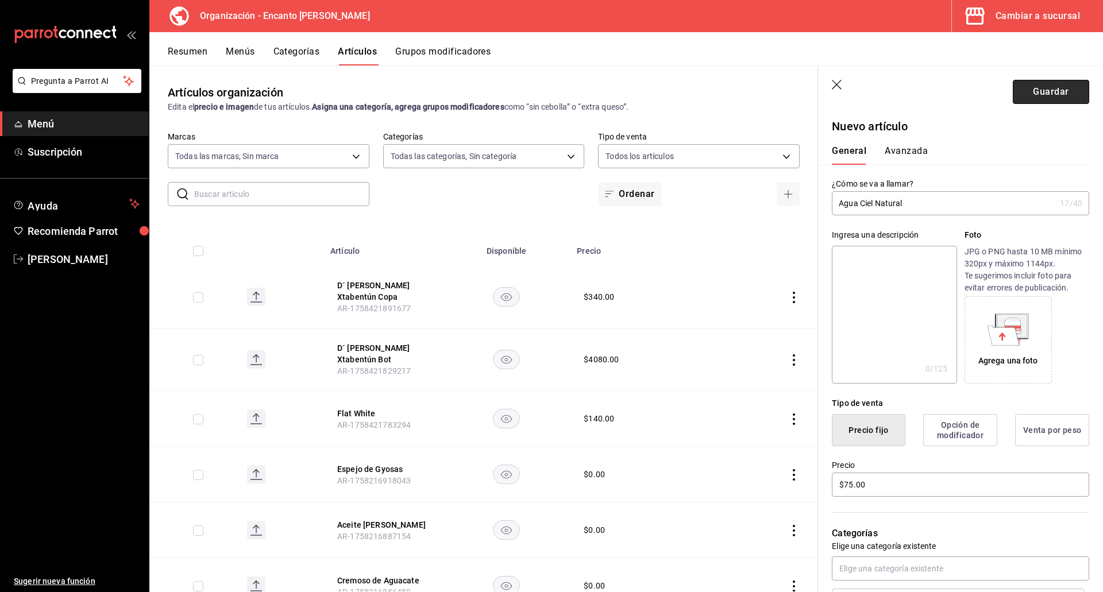
click at [1043, 93] on button "Guardar" at bounding box center [1051, 92] width 76 height 24
